Goal: Information Seeking & Learning: Learn about a topic

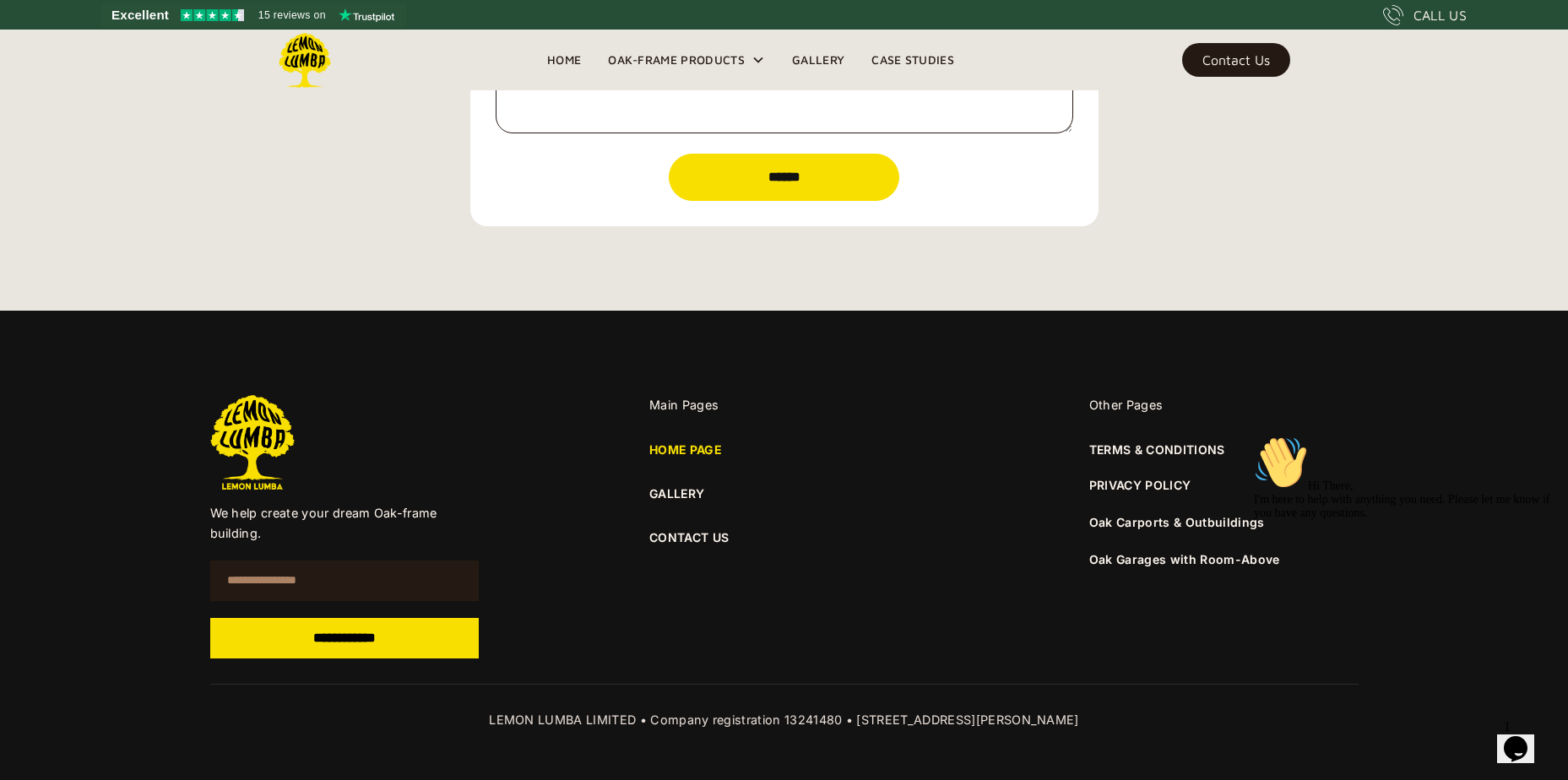
scroll to position [5931, 0]
drag, startPoint x: 671, startPoint y: 533, endPoint x: 686, endPoint y: 530, distance: 15.3
click at [671, 533] on link "CONTACT US" at bounding box center [784, 537] width 269 height 19
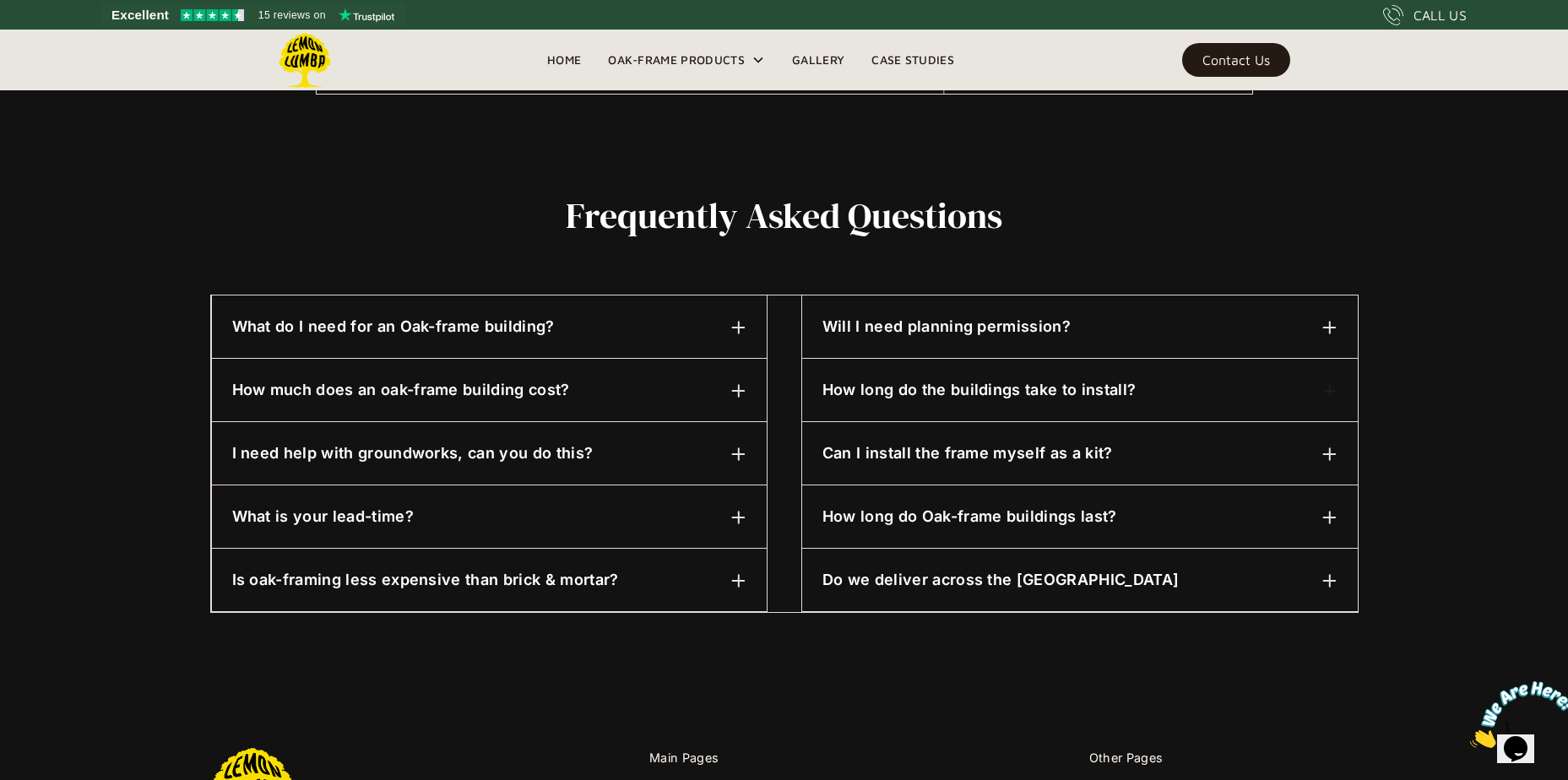
scroll to position [722, 0]
click at [1326, 462] on img at bounding box center [1330, 455] width 15 height 15
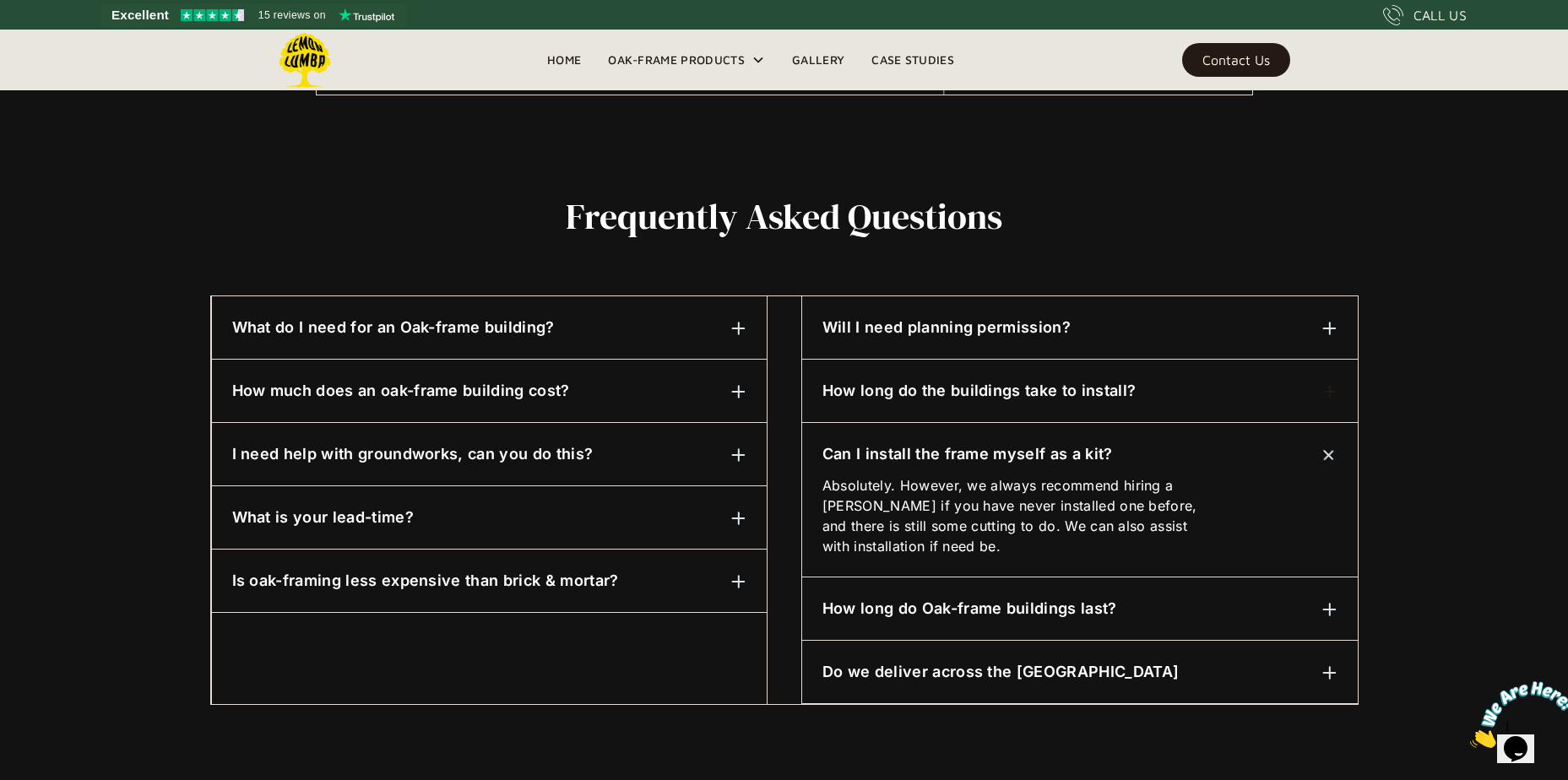
click at [1326, 462] on img at bounding box center [1329, 454] width 21 height 21
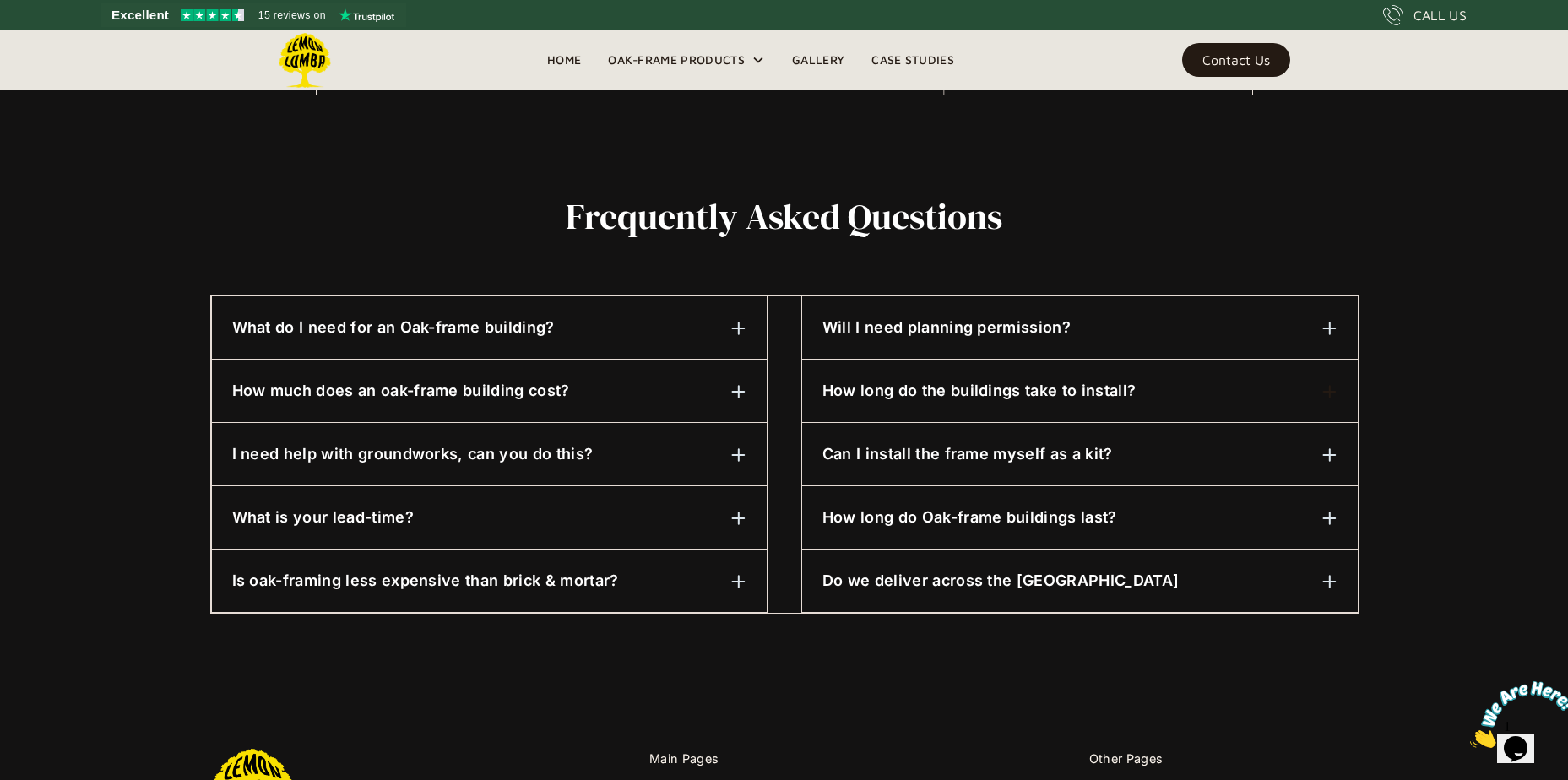
click at [1326, 400] on div at bounding box center [1330, 391] width 15 height 20
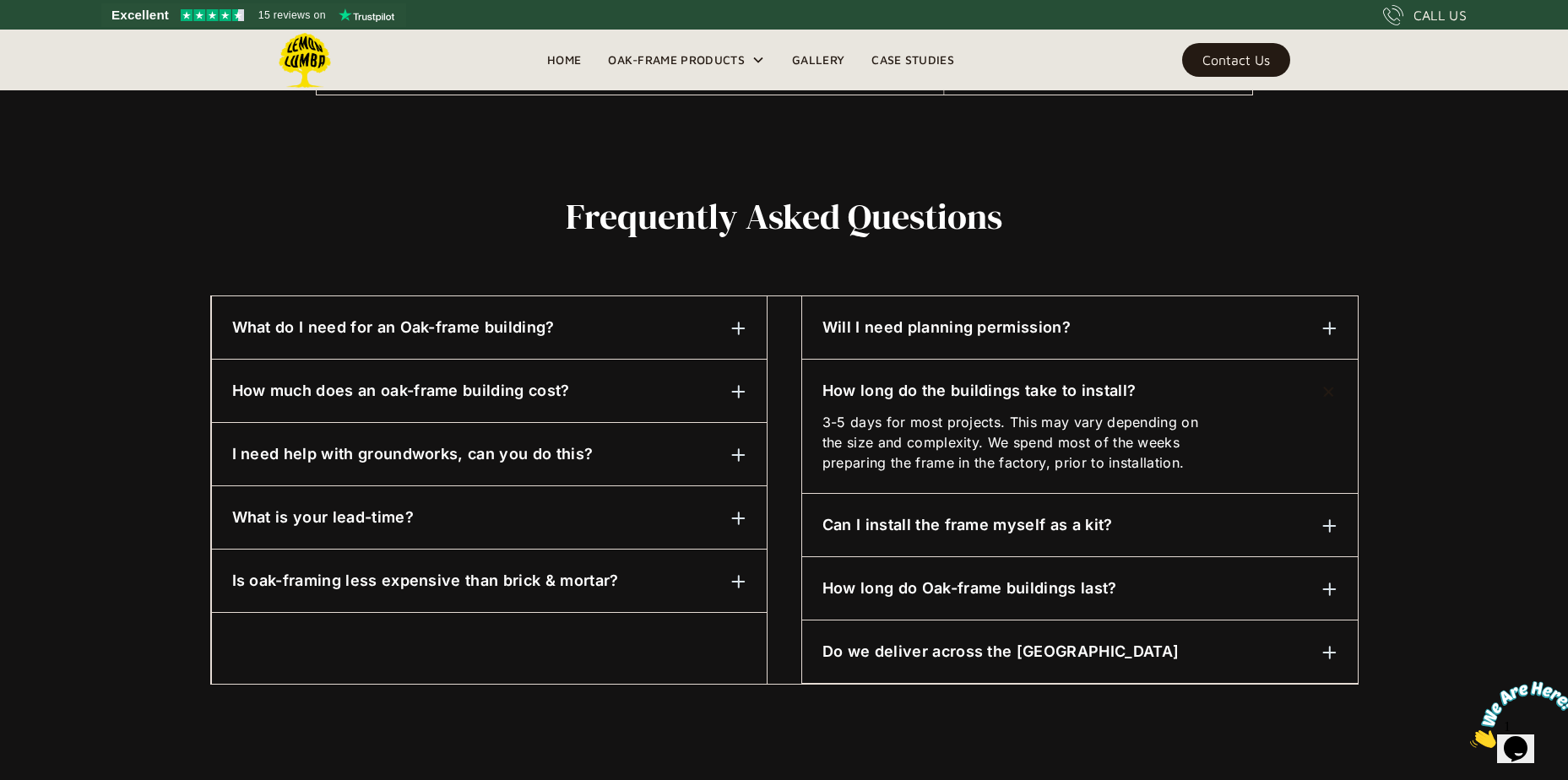
click at [1294, 399] on div "How long do the buildings take to install?" at bounding box center [1080, 391] width 516 height 22
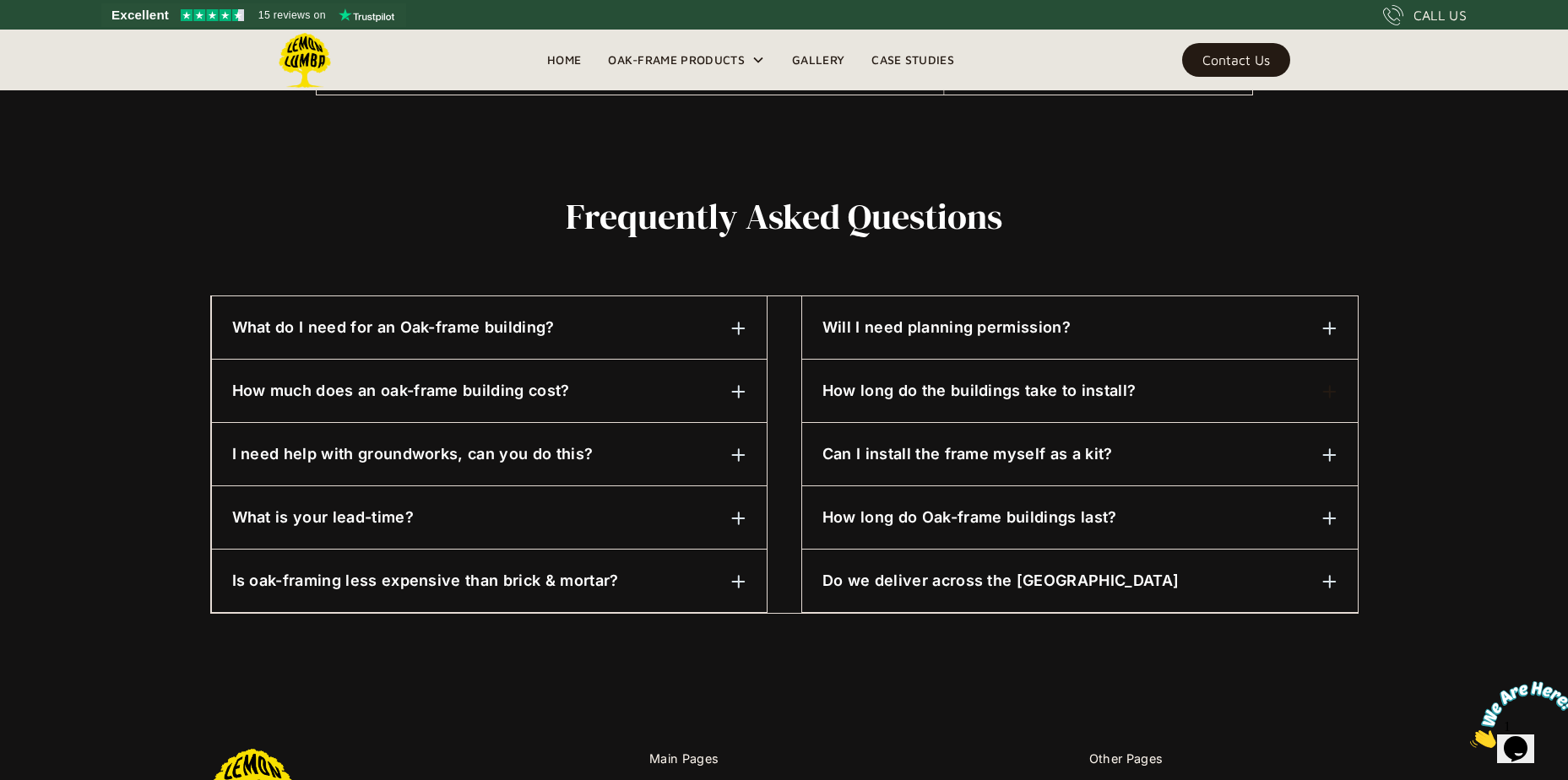
click at [1141, 338] on div "Will I need planning permission?" at bounding box center [1080, 328] width 516 height 22
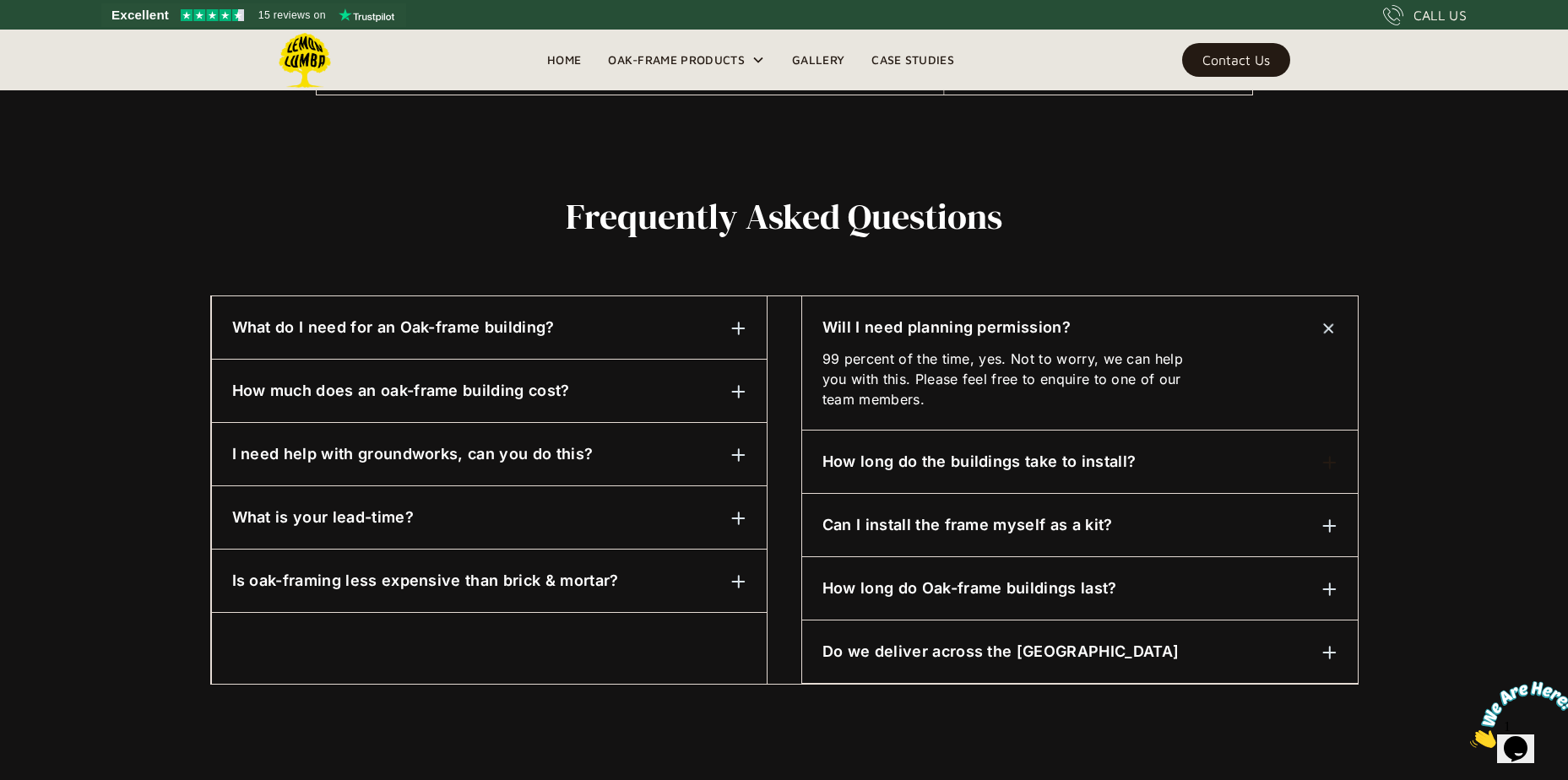
click at [1211, 329] on div "Will I need planning permission?" at bounding box center [1080, 328] width 516 height 22
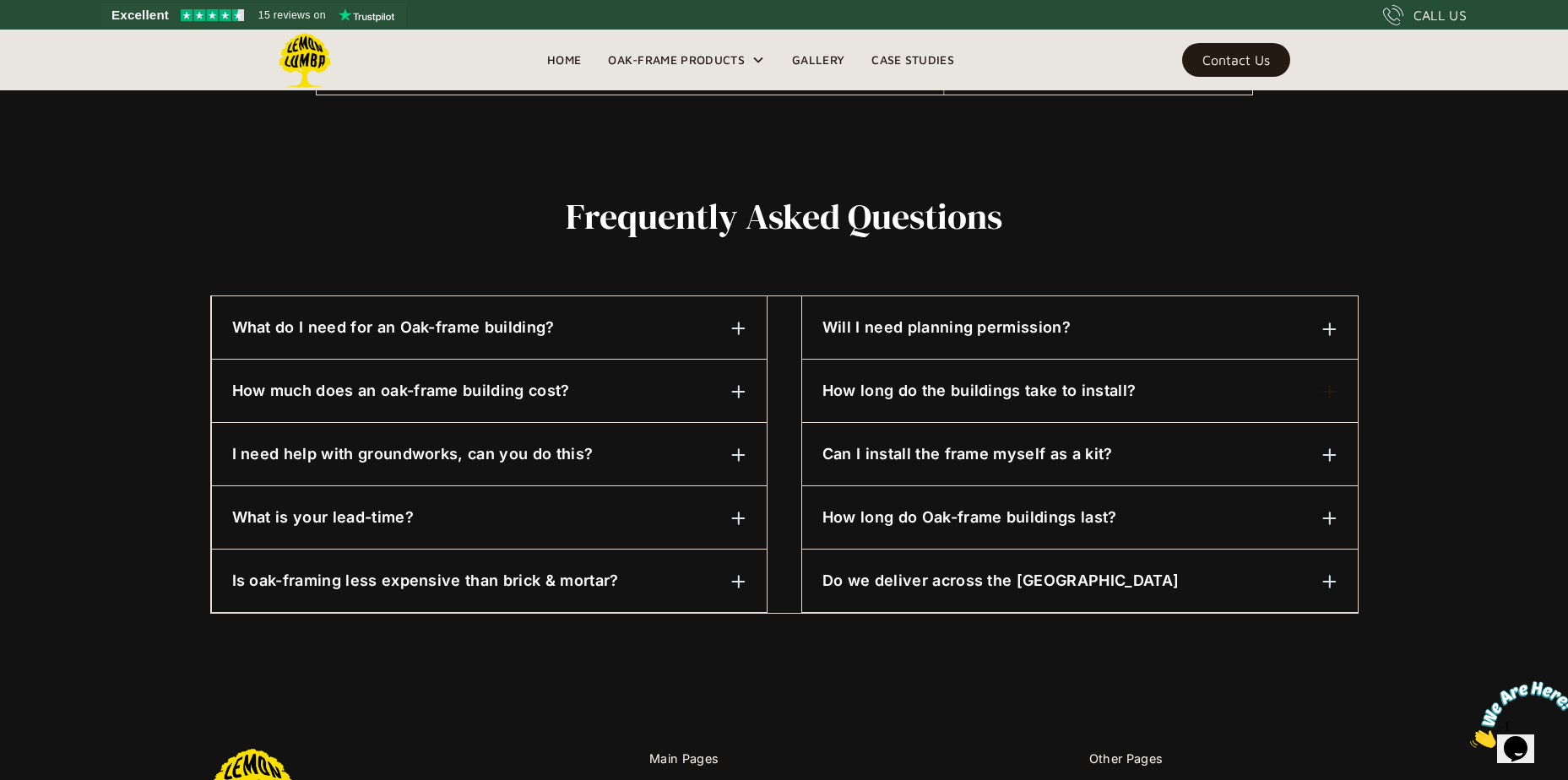
click at [568, 331] on div "What do I need for an Oak-frame building?" at bounding box center [489, 328] width 515 height 22
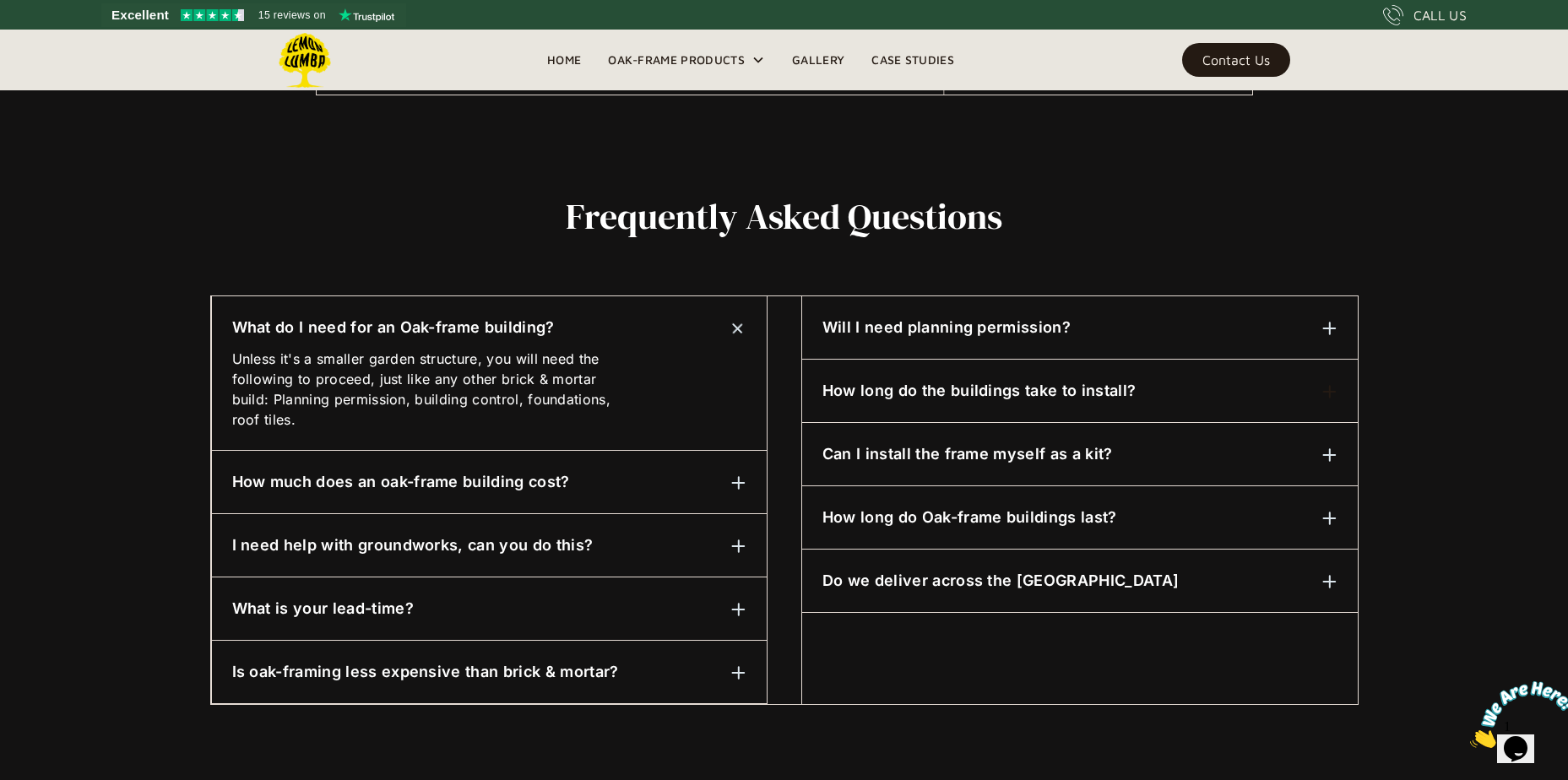
click at [677, 345] on div "What do I need for an Oak-frame building? Unless it's a smaller garden structur…" at bounding box center [489, 374] width 555 height 155
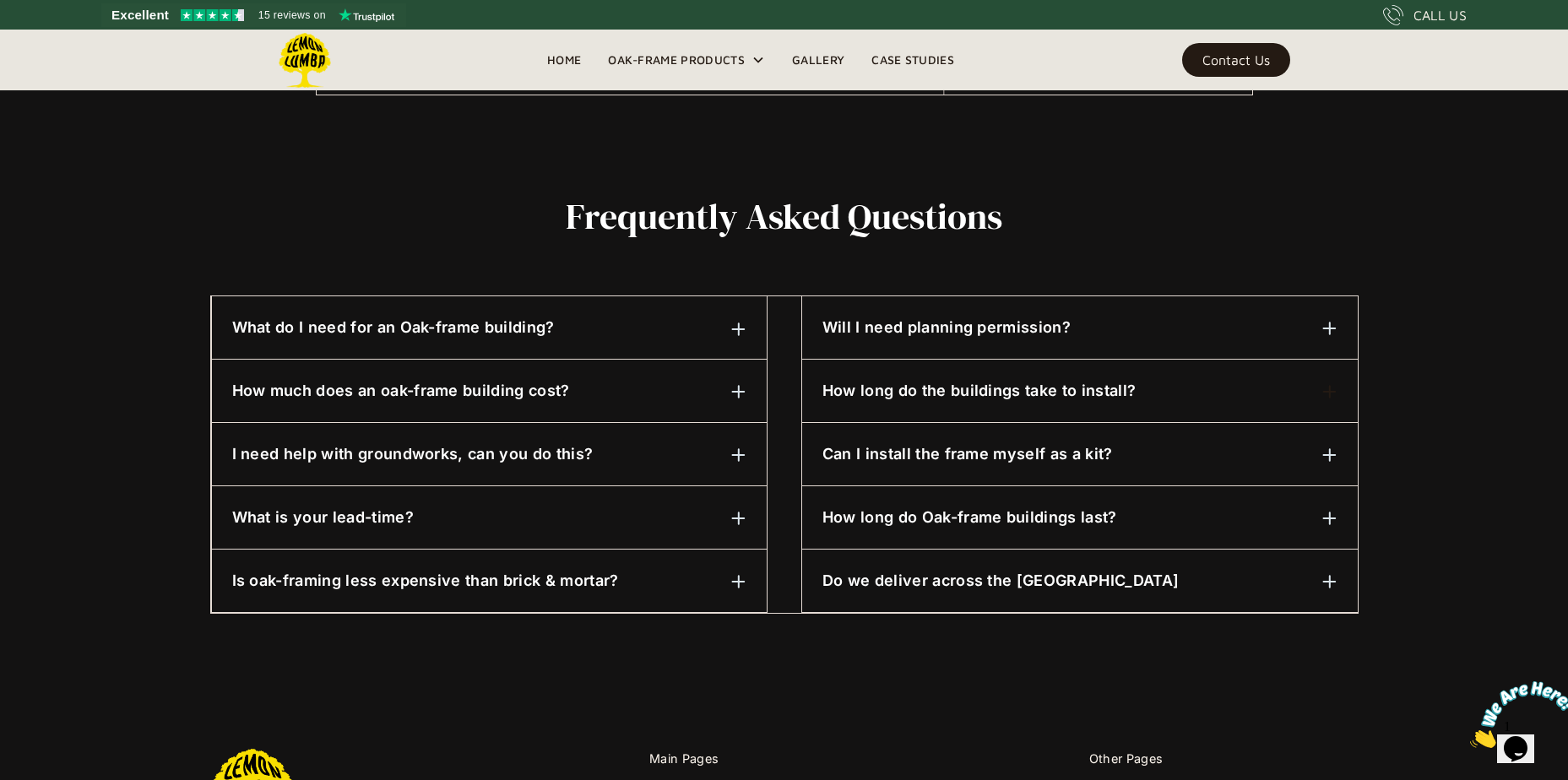
click at [675, 380] on div "How much does an oak-frame building cost?" at bounding box center [489, 391] width 515 height 22
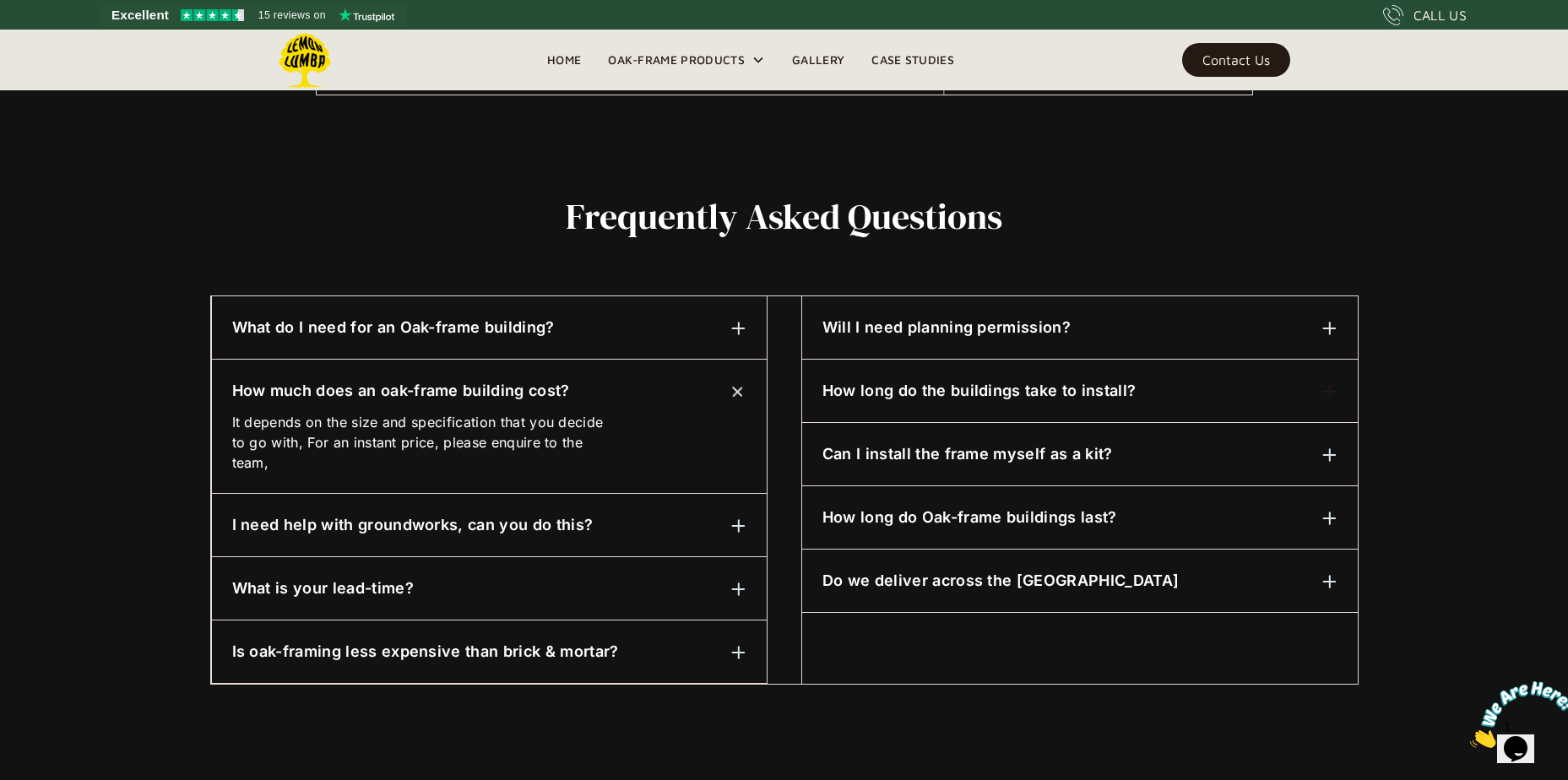
click at [680, 378] on div "How much does an oak-frame building cost? It depends on the size and specificat…" at bounding box center [489, 427] width 555 height 134
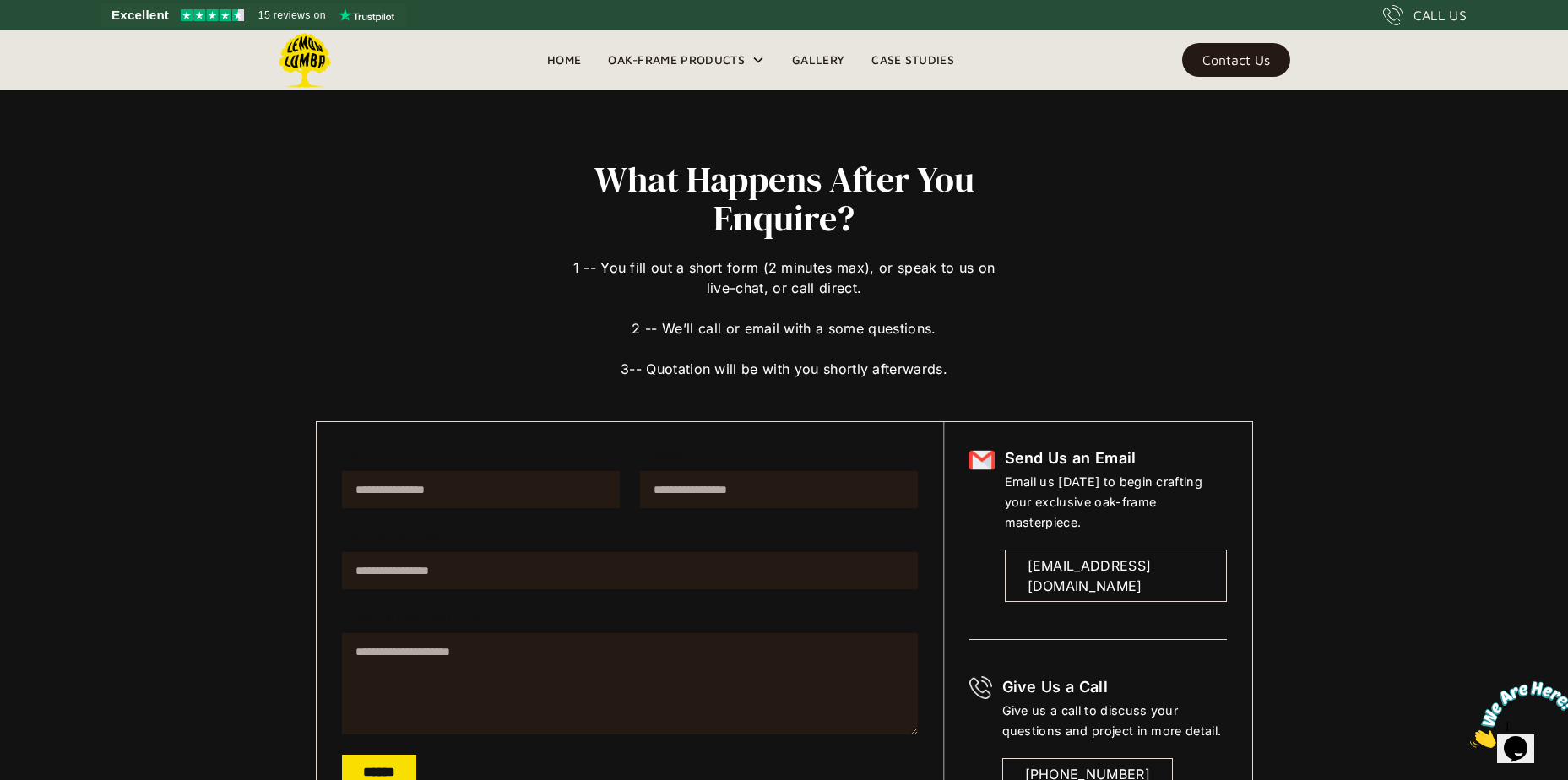
scroll to position [0, 0]
drag, startPoint x: 1513, startPoint y: 740, endPoint x: 1470, endPoint y: 676, distance: 77.1
click at [1513, 740] on img at bounding box center [1522, 715] width 105 height 67
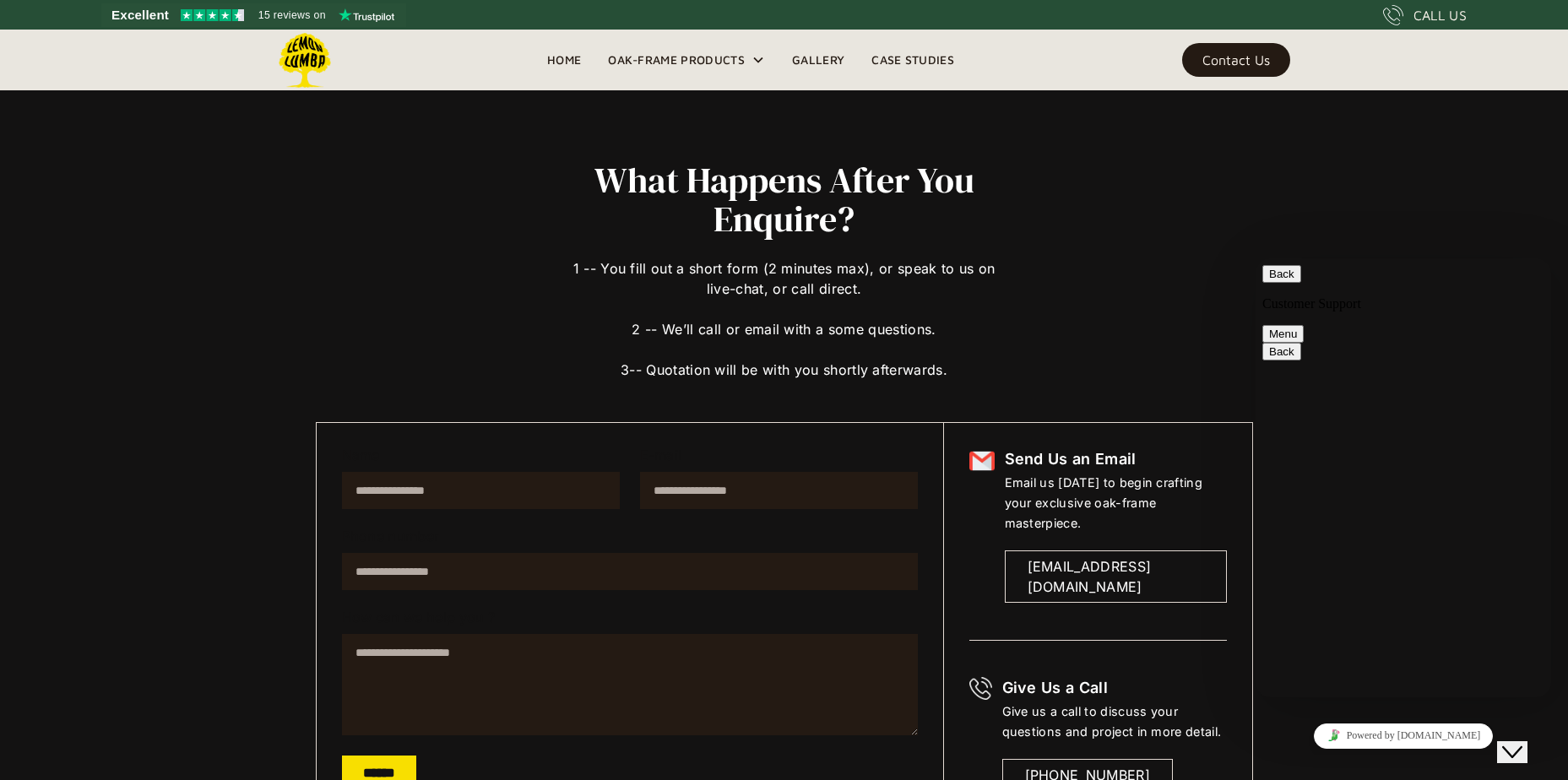
click at [1210, 250] on div "What Happens After You Enquire? 1 -- You fill out a short form (2 minutes max),…" at bounding box center [784, 489] width 937 height 657
click at [1263, 294] on div "Back Customer Support Menu" at bounding box center [1403, 303] width 282 height 77
click at [1279, 283] on button "Back" at bounding box center [1282, 274] width 39 height 18
